Goal: Task Accomplishment & Management: Complete application form

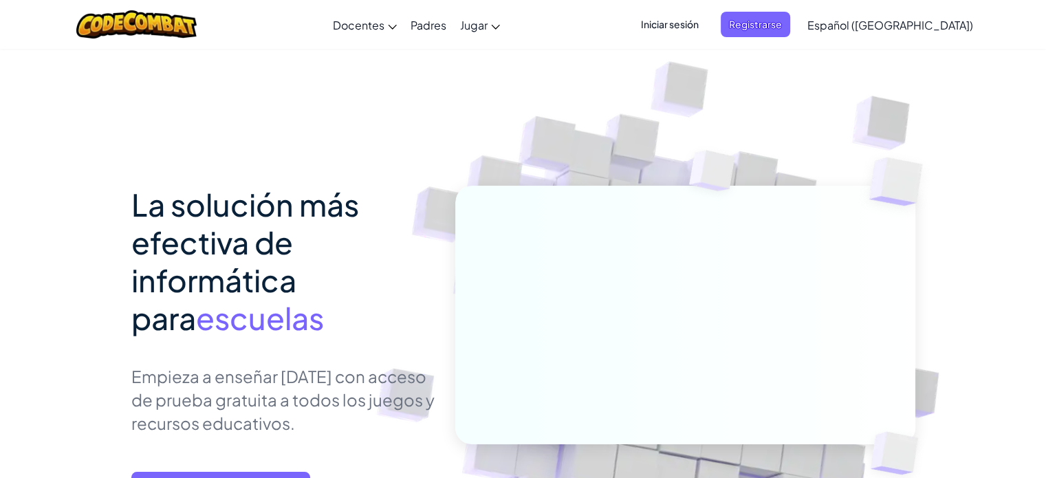
scroll to position [158, 0]
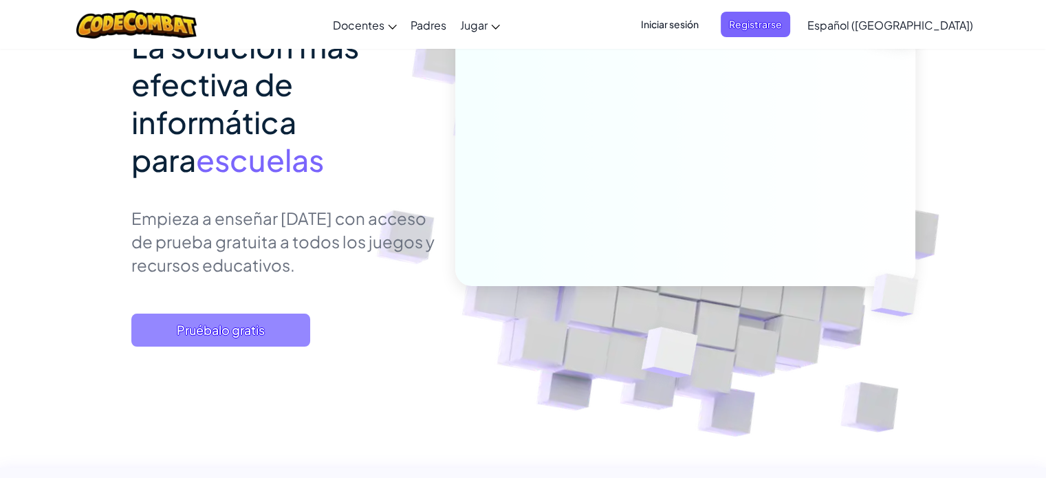
click at [239, 330] on span "Pruébalo gratis" at bounding box center [220, 330] width 179 height 33
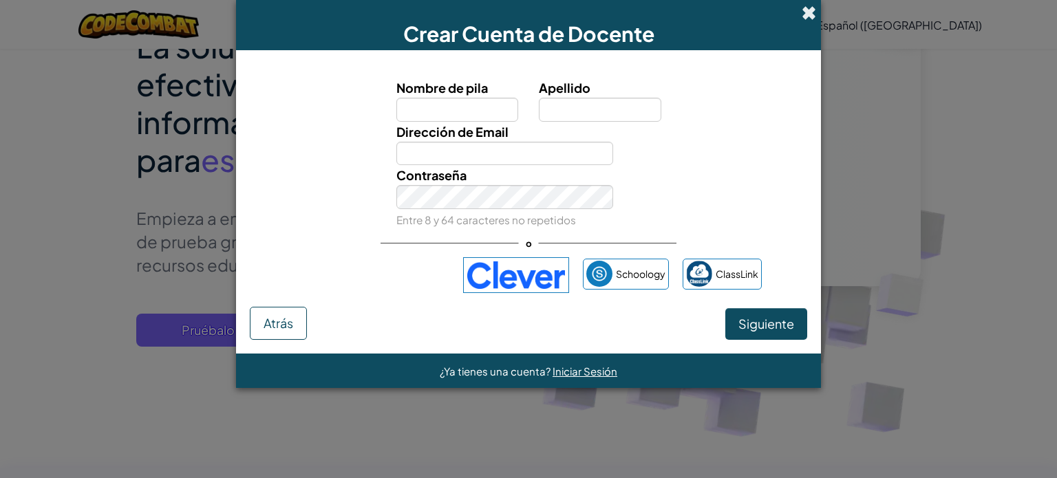
click at [805, 13] on span at bounding box center [808, 13] width 14 height 14
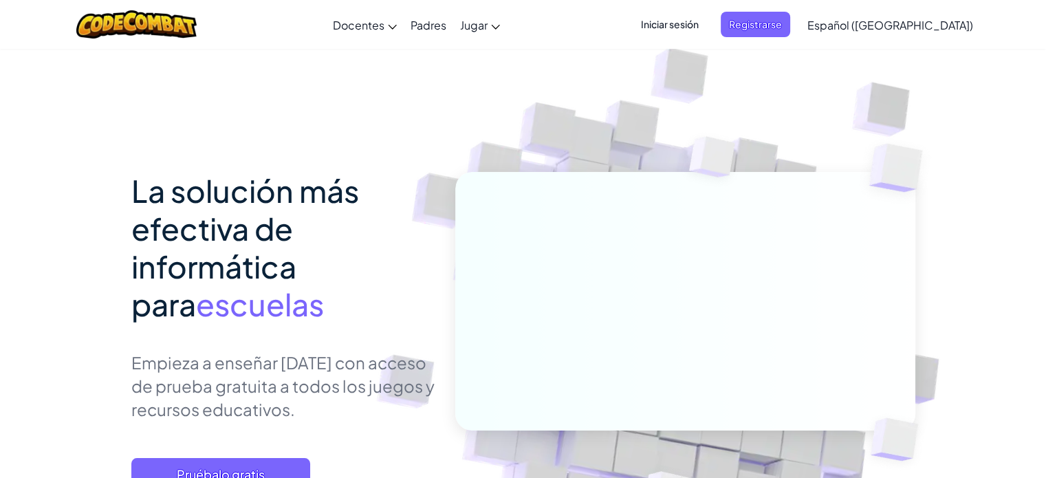
scroll to position [0, 0]
